Goal: Information Seeking & Learning: Learn about a topic

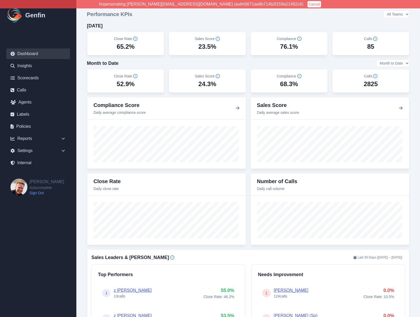
scroll to position [2, 0]
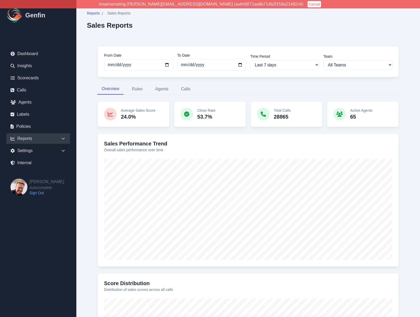
click at [93, 85] on div "From Date 2025-10-06 To Date 2025-10-13 Time Period Last 7 days Last 14 days La…" at bounding box center [248, 229] width 323 height 387
click at [134, 87] on button "Rules" at bounding box center [137, 88] width 19 height 11
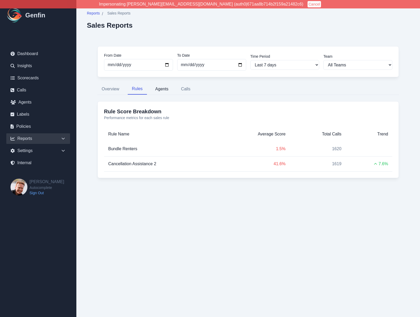
click at [170, 91] on button "Agents" at bounding box center [162, 88] width 22 height 11
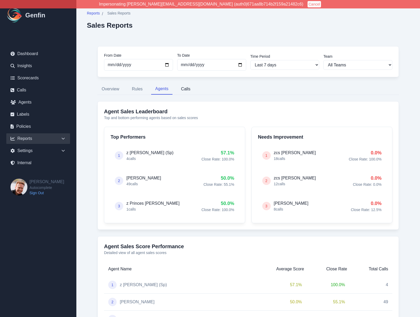
click at [190, 90] on button "Calls" at bounding box center [186, 88] width 18 height 11
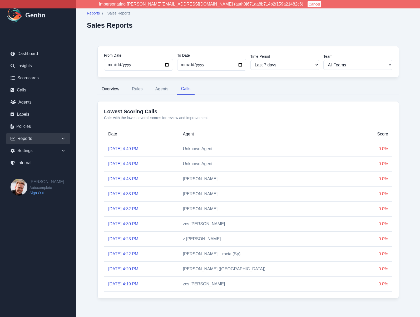
click at [111, 89] on button "Overview" at bounding box center [110, 88] width 26 height 11
